Goal: Task Accomplishment & Management: Use online tool/utility

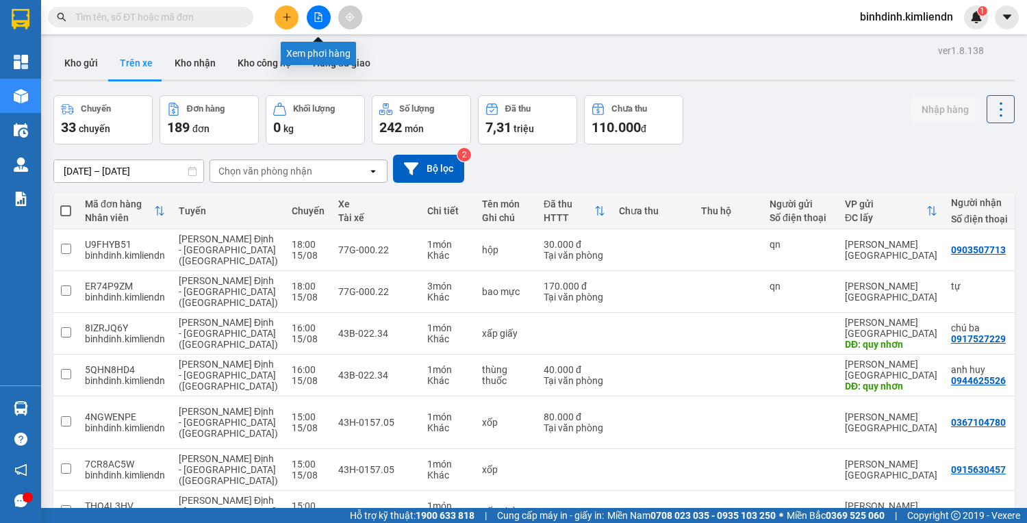
click at [315, 23] on button at bounding box center [319, 17] width 24 height 24
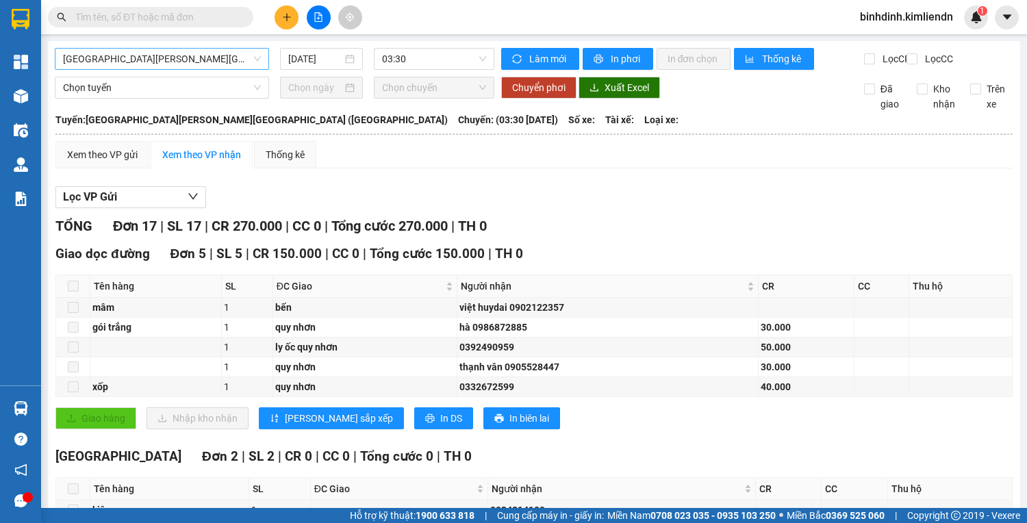
click at [222, 63] on span "Đà Nẵng - Bình Định (Hàng)" at bounding box center [162, 59] width 198 height 21
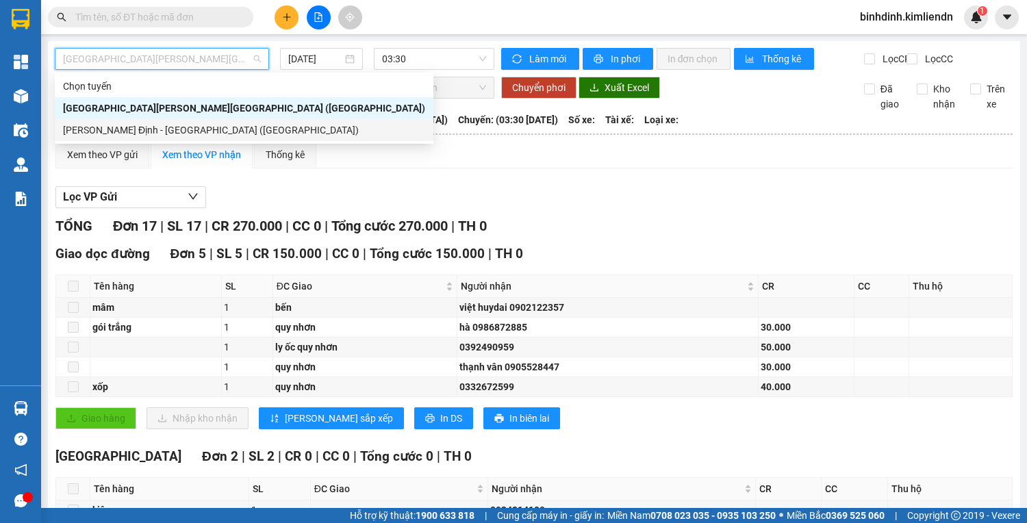
click at [187, 123] on div "Bình Định - Đà Nẵng (Hàng)" at bounding box center [244, 130] width 362 height 15
type input "15/08/2025"
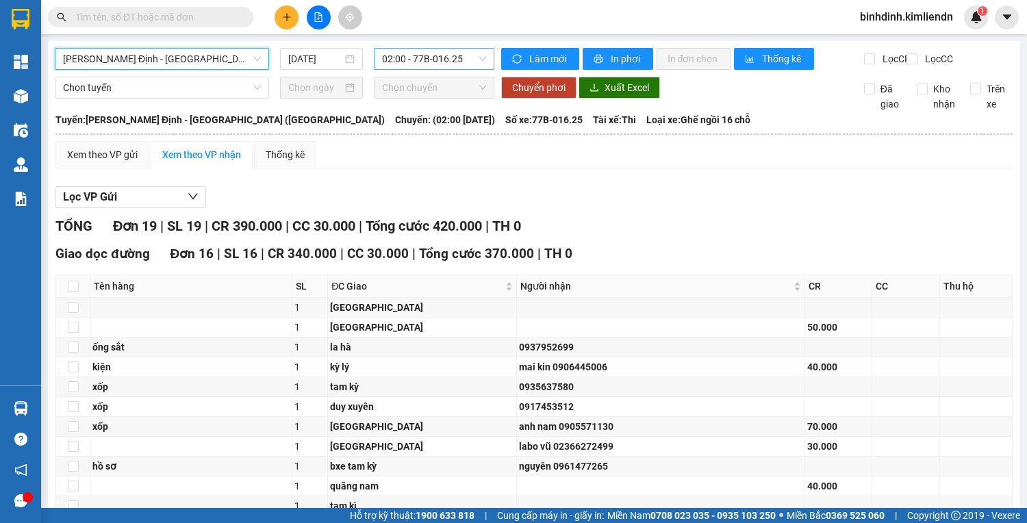
click at [424, 63] on span "02:00 - 77B-016.25" at bounding box center [434, 59] width 104 height 21
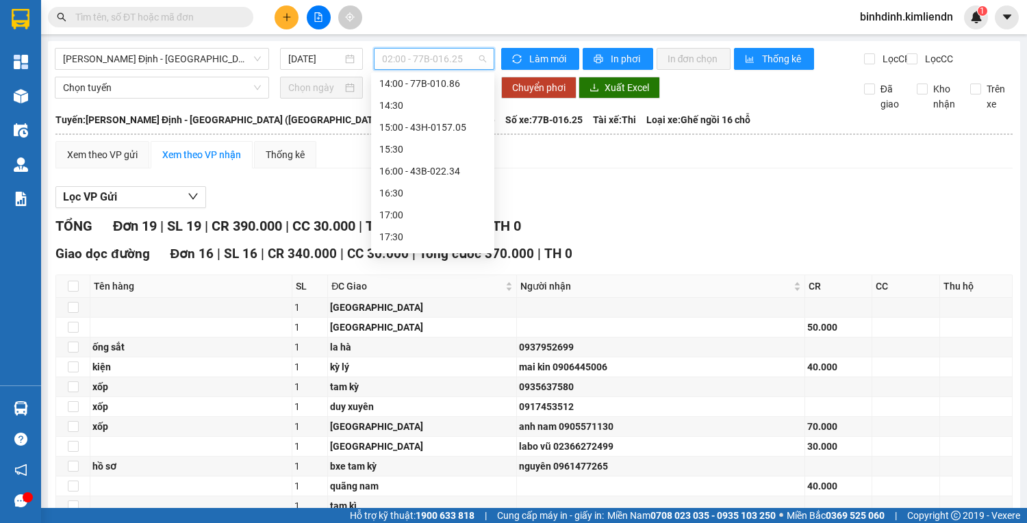
scroll to position [482, 0]
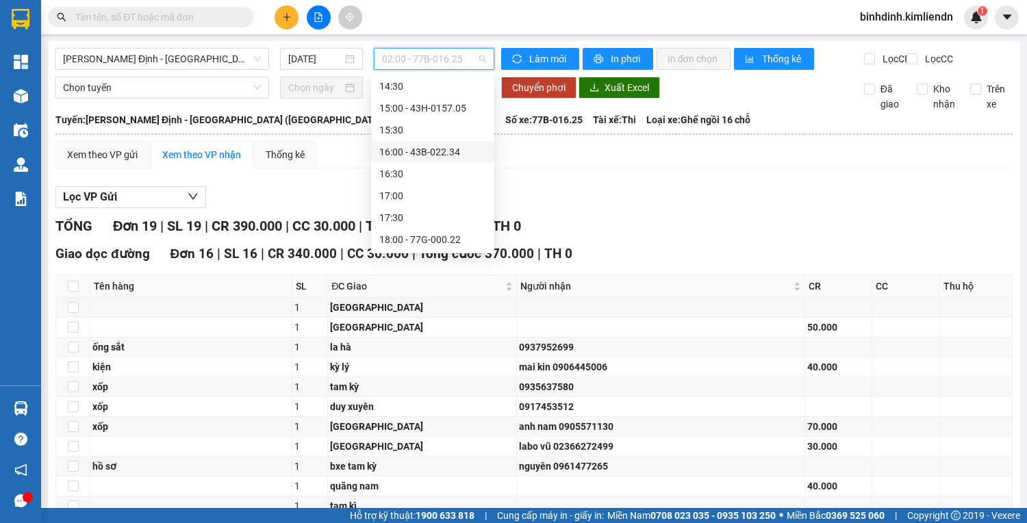
click at [444, 159] on div "16:00 - 43B-022.34" at bounding box center [432, 151] width 107 height 15
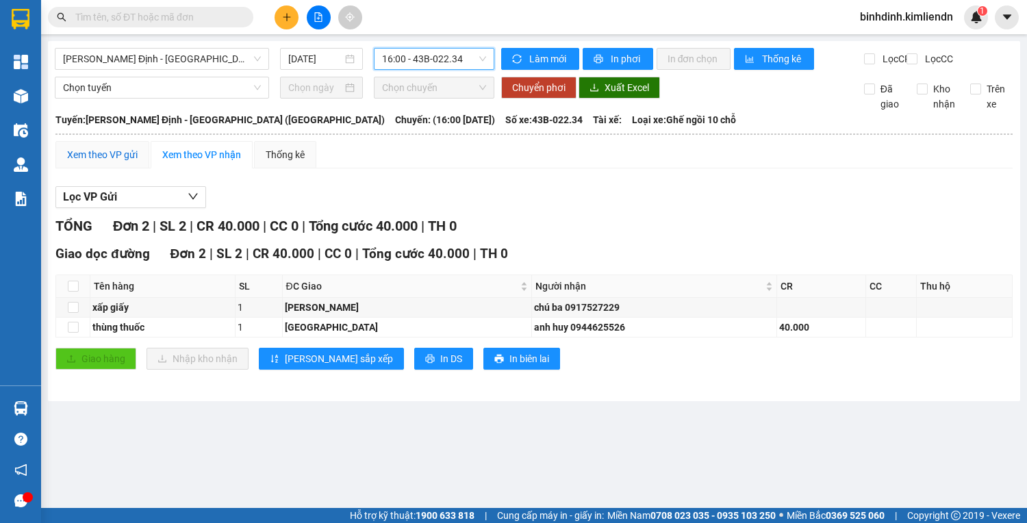
click at [126, 162] on div "Xem theo VP gửi" at bounding box center [102, 154] width 71 height 15
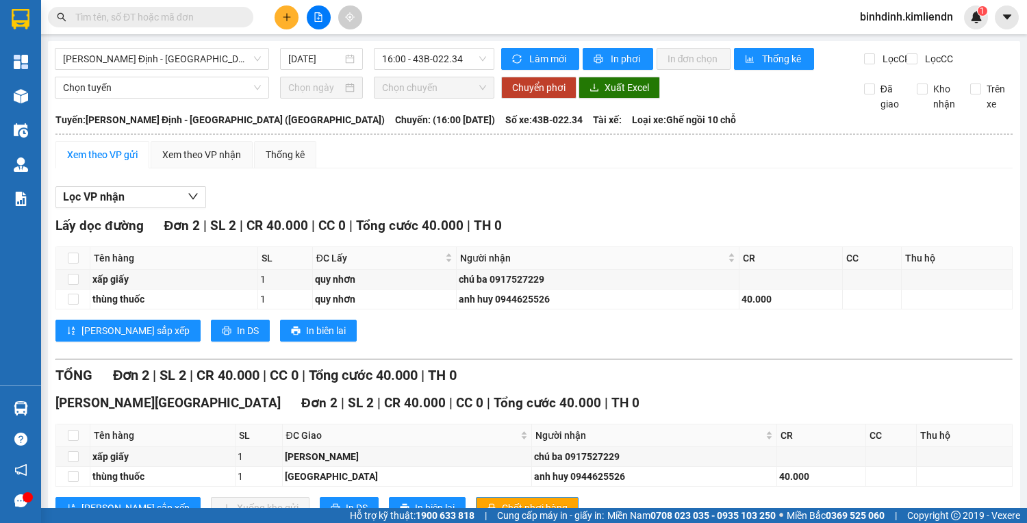
click at [285, 23] on button at bounding box center [287, 17] width 24 height 24
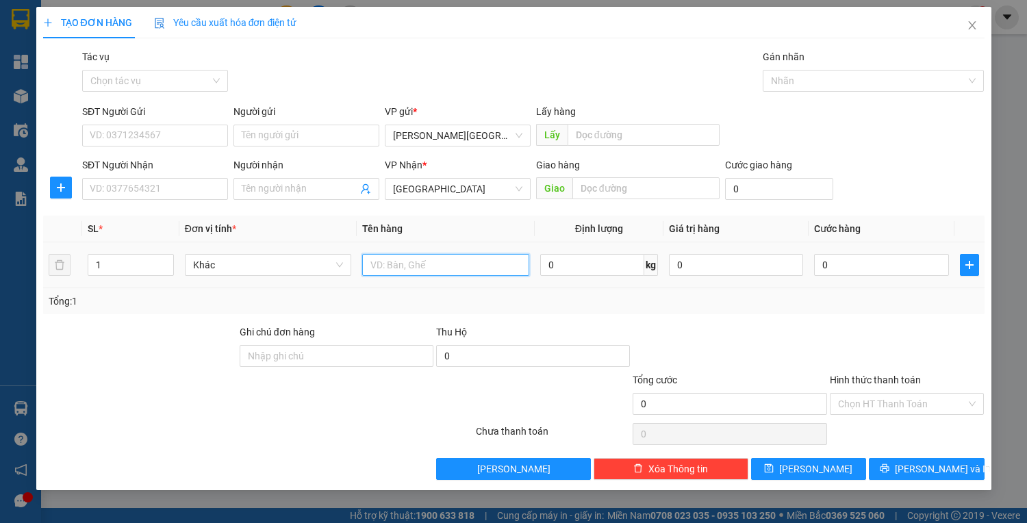
click at [426, 266] on input "text" at bounding box center [445, 265] width 166 height 22
type input "THÙNG"
click at [975, 18] on span "Close" at bounding box center [972, 26] width 38 height 38
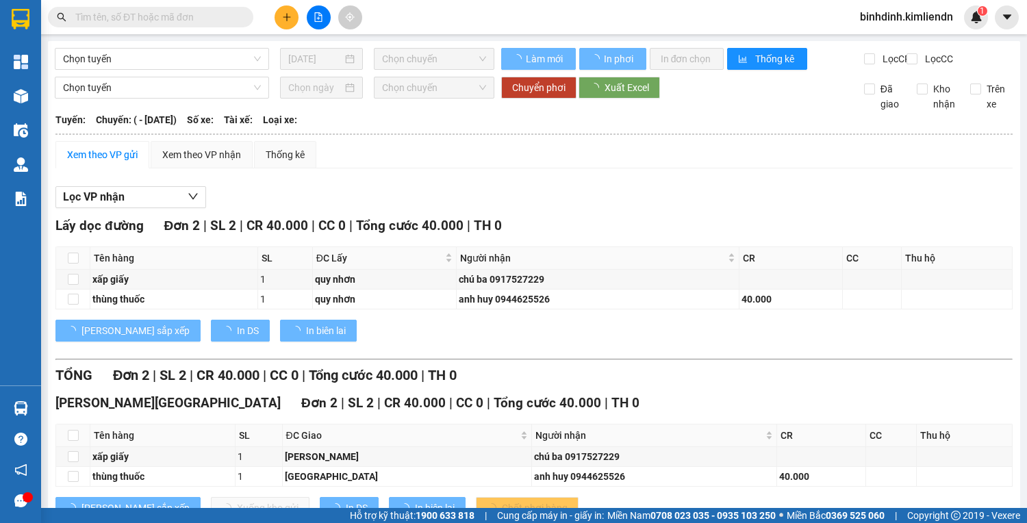
click at [137, 20] on input "text" at bounding box center [156, 17] width 162 height 15
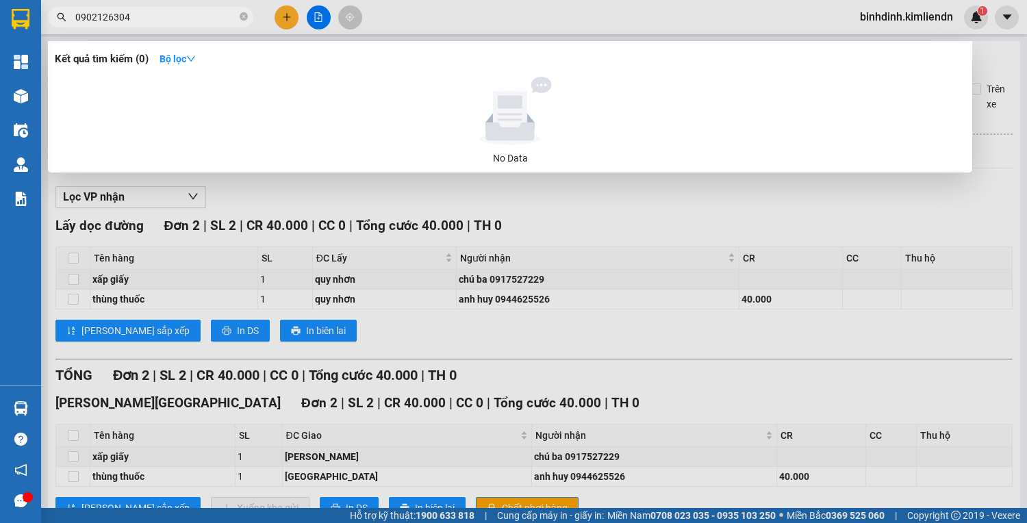
type input "0902126304"
click at [162, 16] on input "0902126304" at bounding box center [156, 17] width 162 height 15
type input "0902126034"
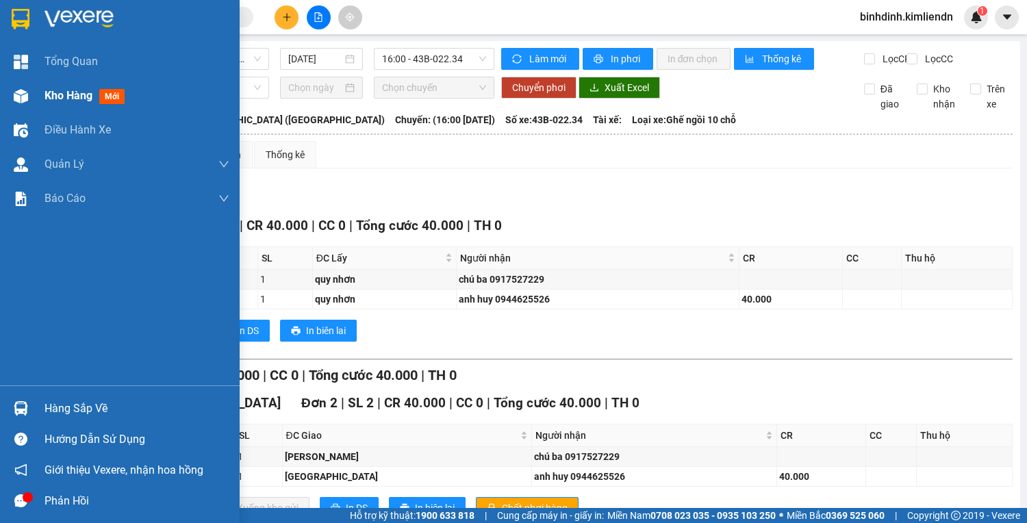
click at [23, 103] on img at bounding box center [21, 96] width 14 height 14
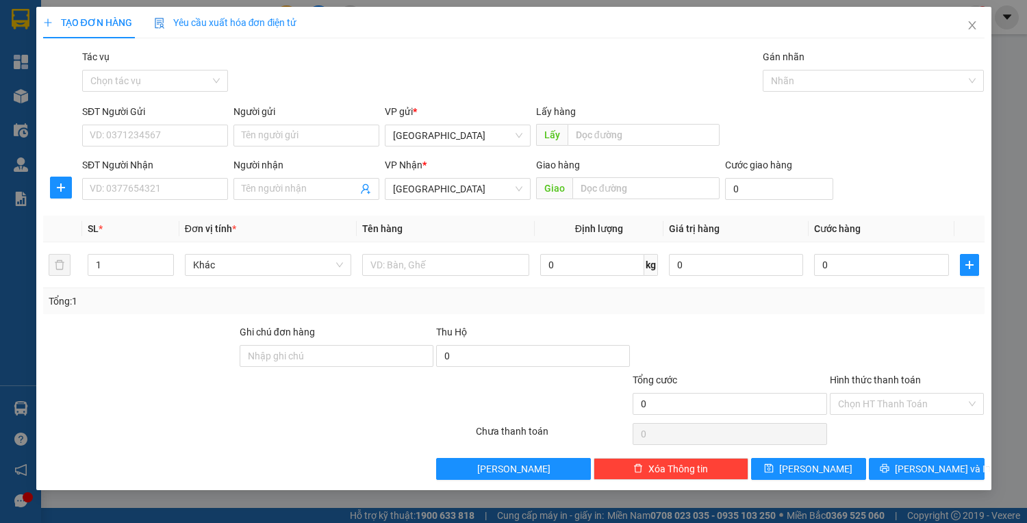
click at [26, 71] on div "TẠO ĐƠN HÀNG Yêu cầu xuất hóa đơn điện tử Transit Pickup Surcharge Ids Transit …" at bounding box center [513, 261] width 1027 height 523
click at [975, 28] on icon "close" at bounding box center [972, 25] width 11 height 11
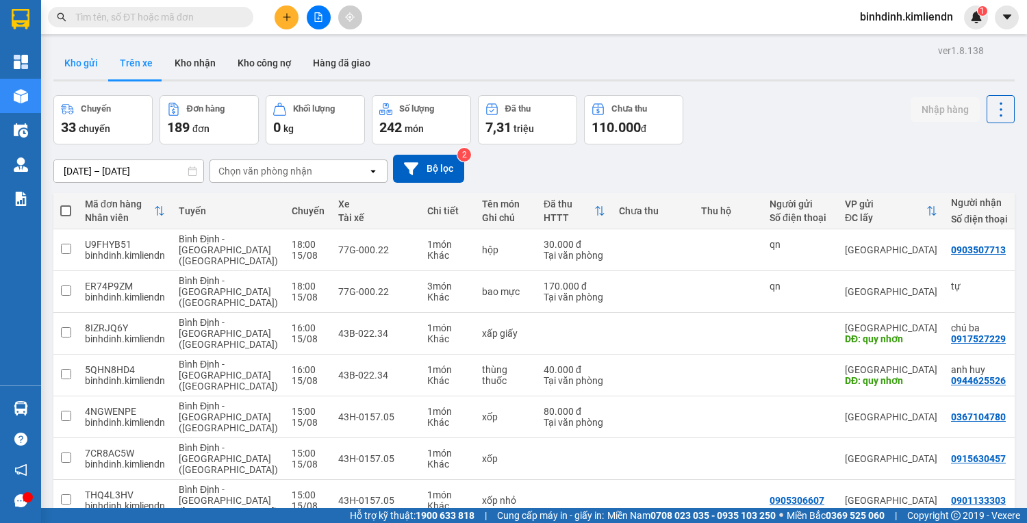
click at [67, 69] on button "Kho gửi" at bounding box center [80, 63] width 55 height 33
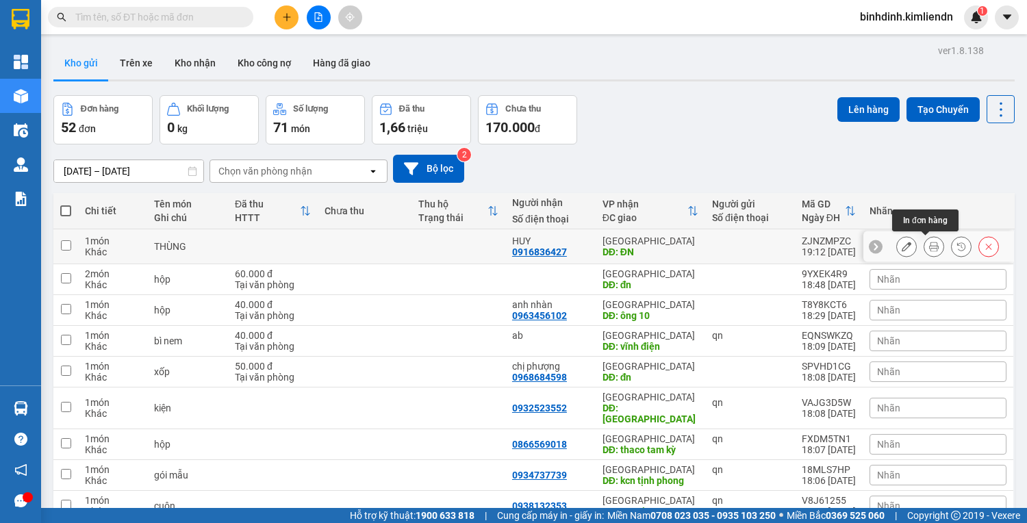
click at [929, 244] on icon at bounding box center [934, 247] width 10 height 10
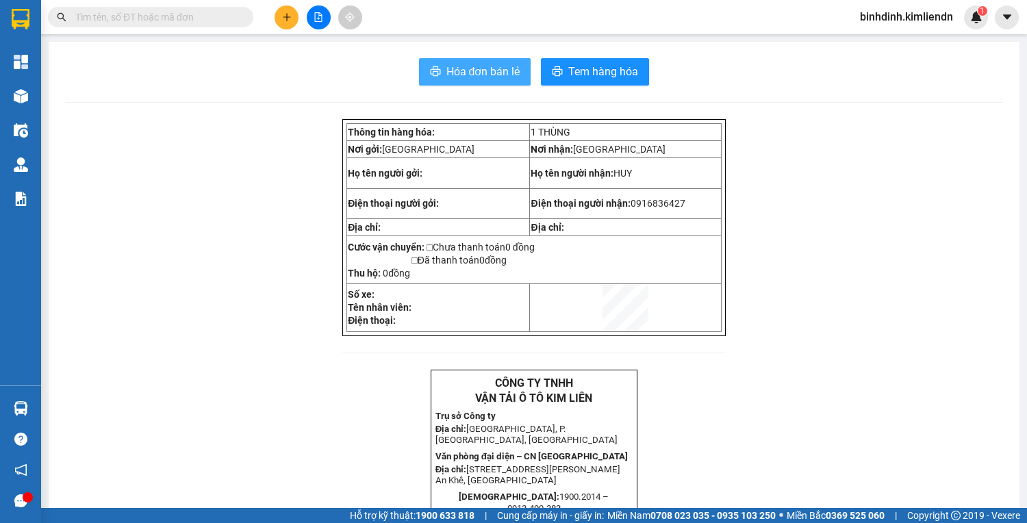
click at [476, 66] on span "Hóa đơn bán lẻ" at bounding box center [483, 71] width 74 height 17
